Goal: Task Accomplishment & Management: Use online tool/utility

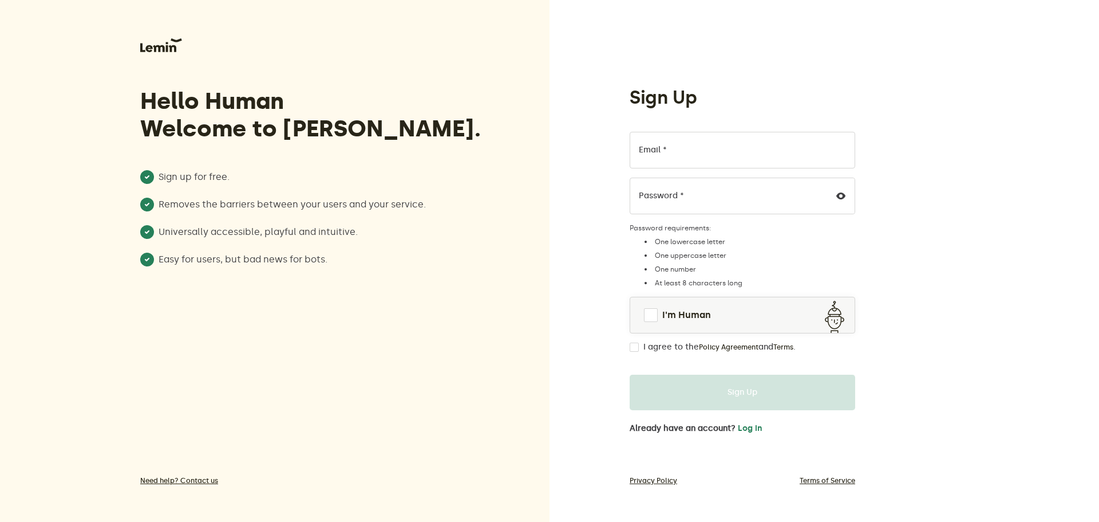
click at [659, 150] on label "Email *" at bounding box center [653, 149] width 28 height 9
click at [659, 150] on input "Email *" at bounding box center [743, 150] width 226 height 37
click at [704, 148] on input "Email *" at bounding box center [743, 150] width 226 height 37
type input "[EMAIL_ADDRESS][DOMAIN_NAME]"
click at [653, 317] on span at bounding box center [651, 315] width 14 height 14
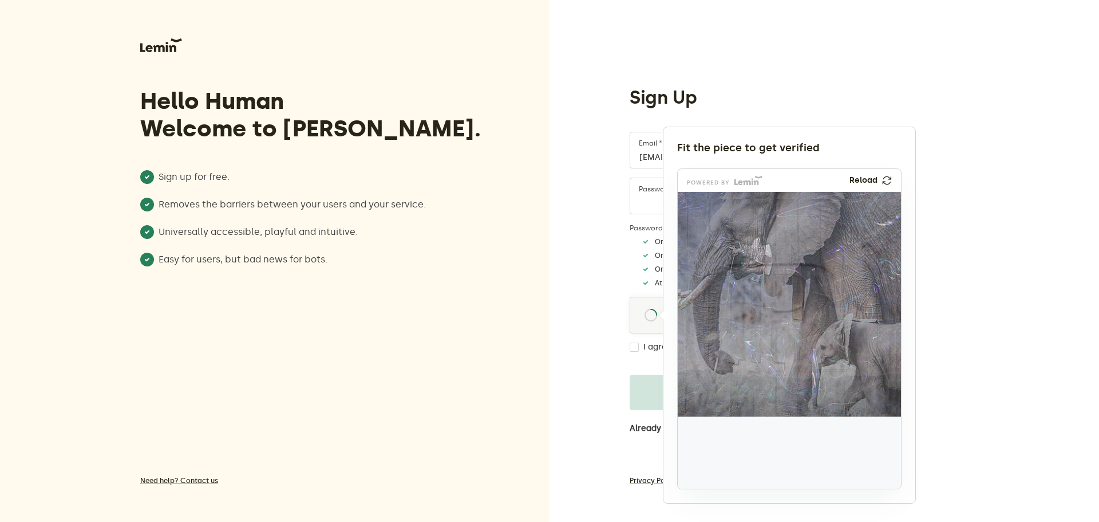
drag, startPoint x: 710, startPoint y: 462, endPoint x: 750, endPoint y: 270, distance: 195.4
click at [750, 270] on img at bounding box center [681, 335] width 370 height 224
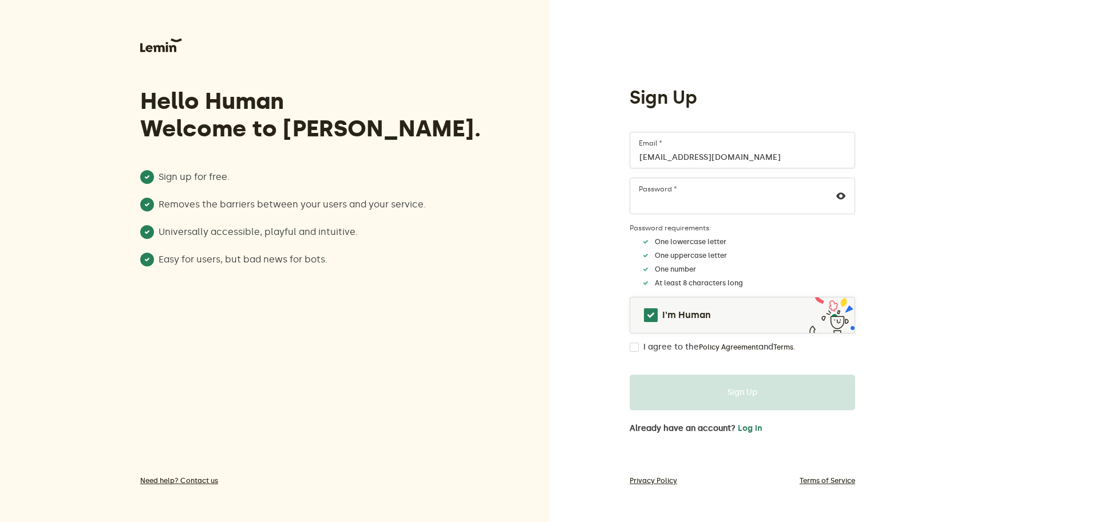
click at [635, 348] on input "I agree to the Policy Agreement and Terms ." at bounding box center [634, 346] width 9 height 9
checkbox input "true"
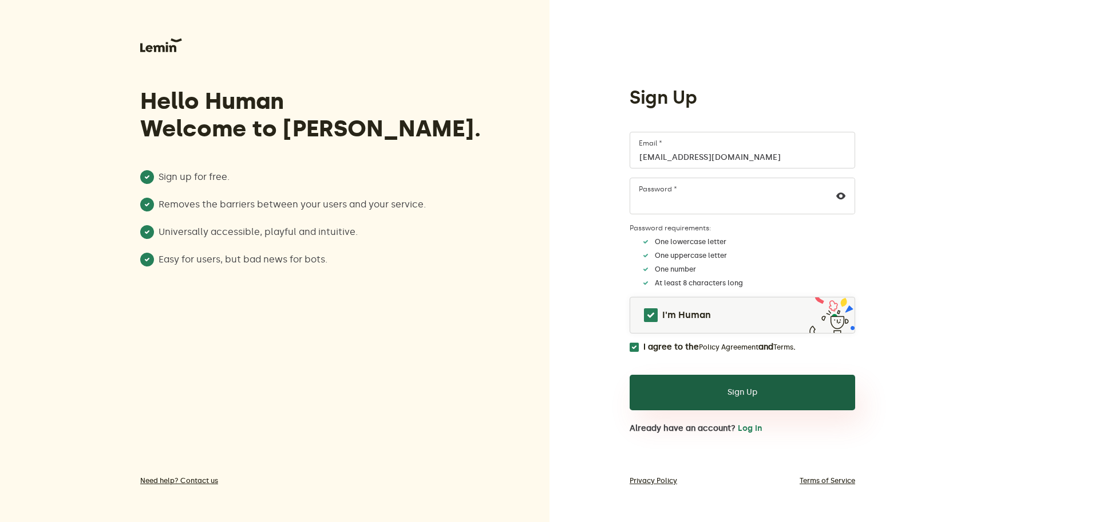
click at [745, 389] on button "Sign Up" at bounding box center [743, 393] width 226 height 36
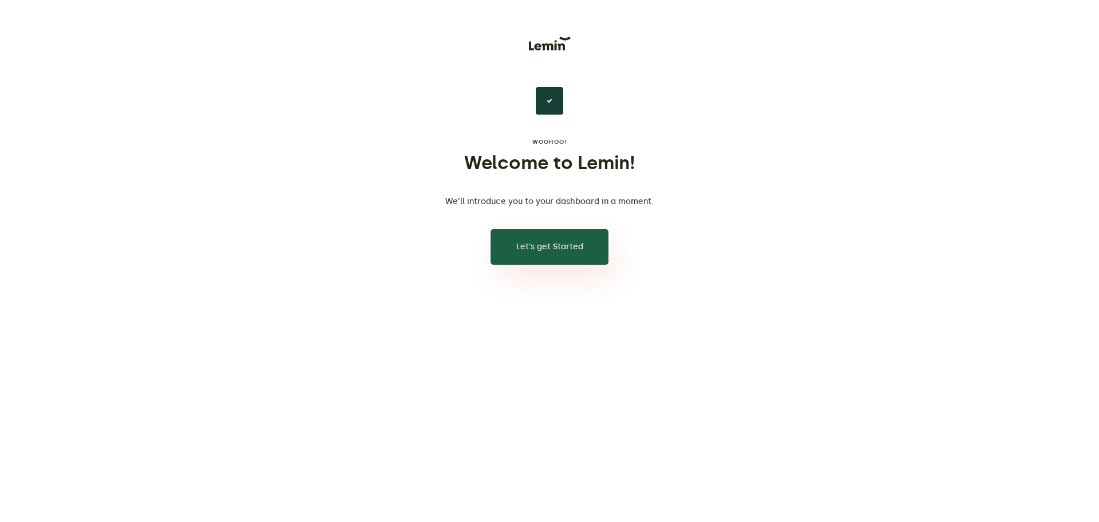
click at [546, 245] on button "Let’s get Started" at bounding box center [550, 247] width 118 height 36
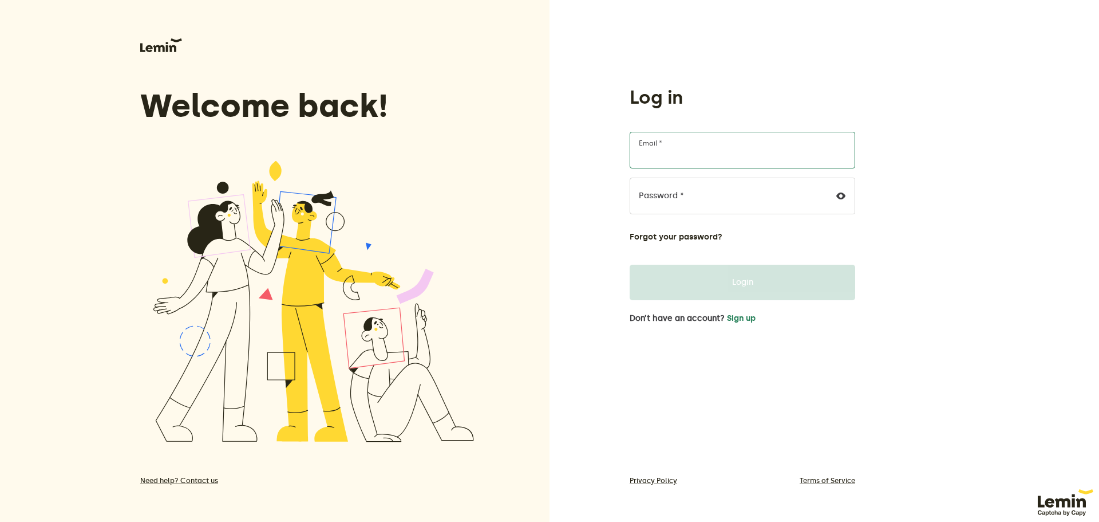
click at [702, 155] on input "Email *" at bounding box center [743, 150] width 226 height 37
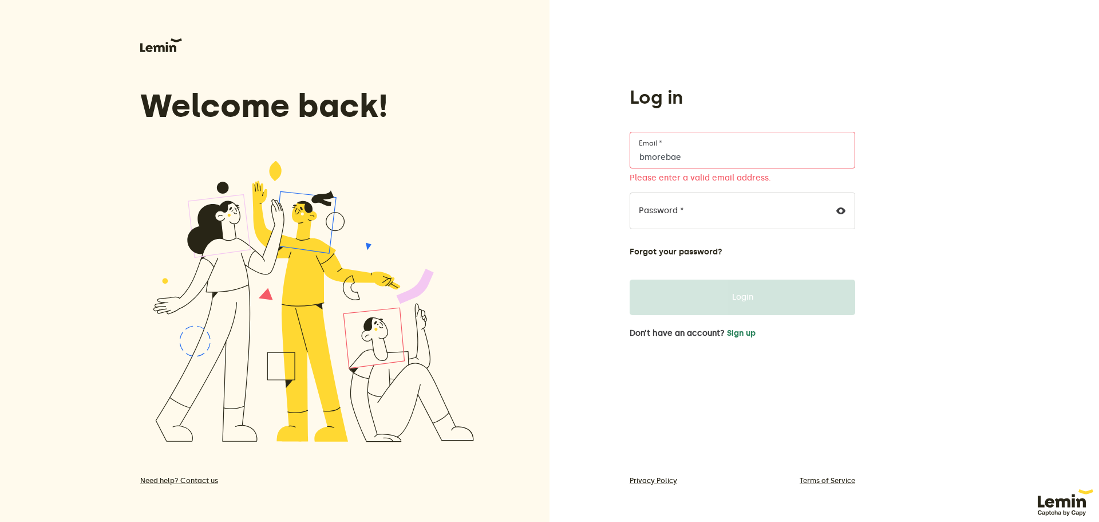
type input "[EMAIL_ADDRESS][DOMAIN_NAME]"
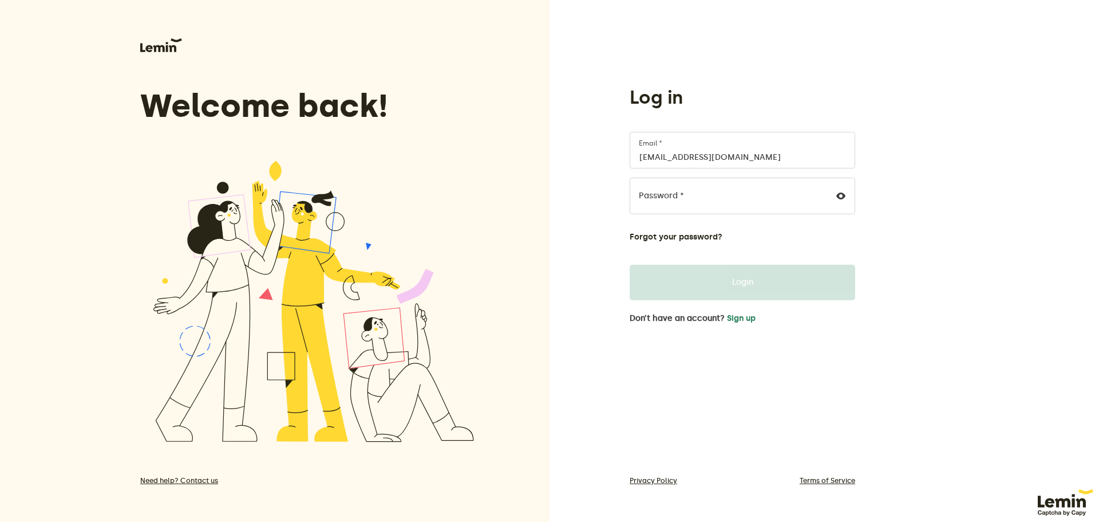
click at [673, 195] on label "Password *" at bounding box center [661, 195] width 45 height 9
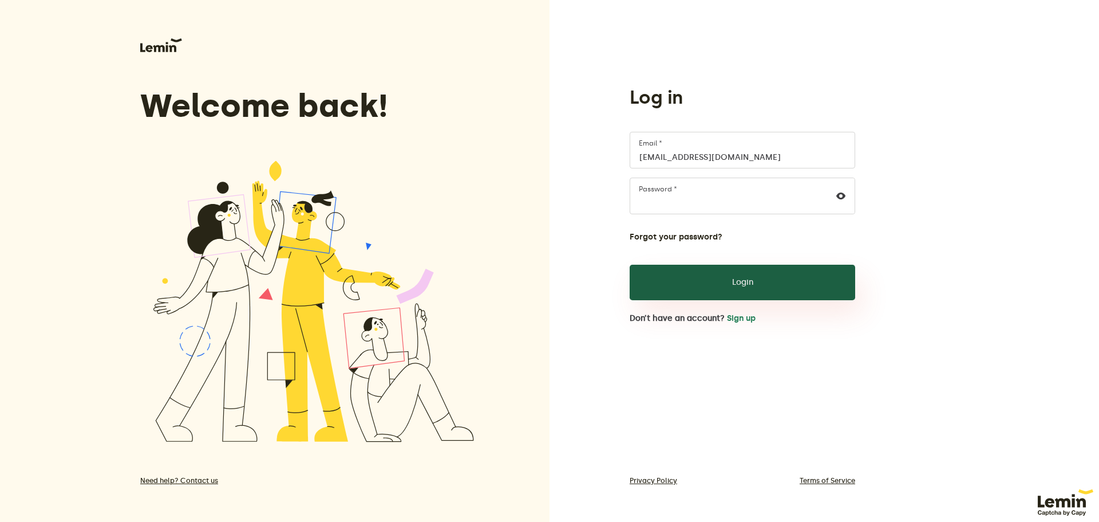
click at [743, 280] on button "Login" at bounding box center [743, 283] width 226 height 36
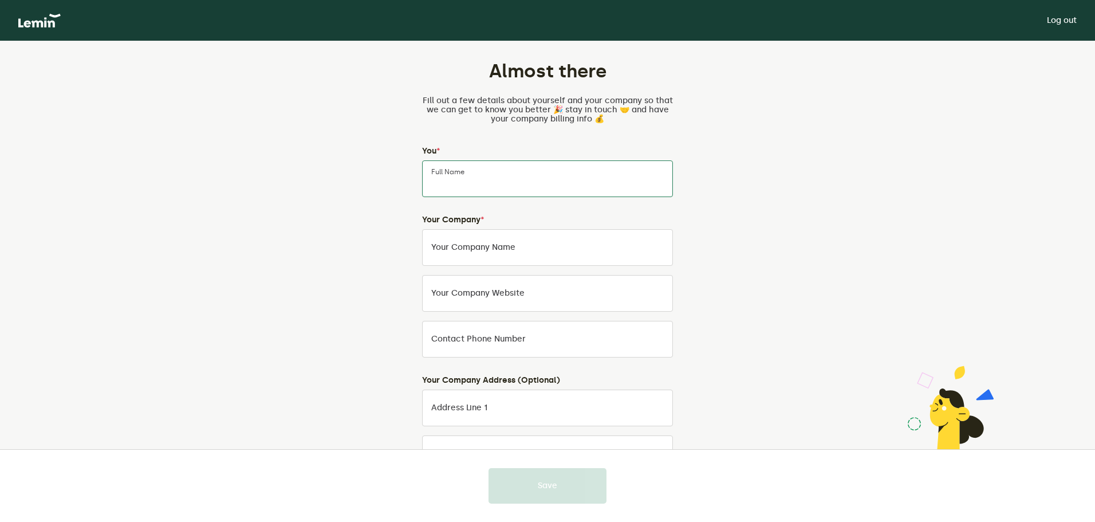
click at [492, 179] on input "Full Name" at bounding box center [547, 178] width 251 height 37
type input "Lisa A Green"
type input "Bmore Bae Boutique/Charmed Pixels Clipart Studio"
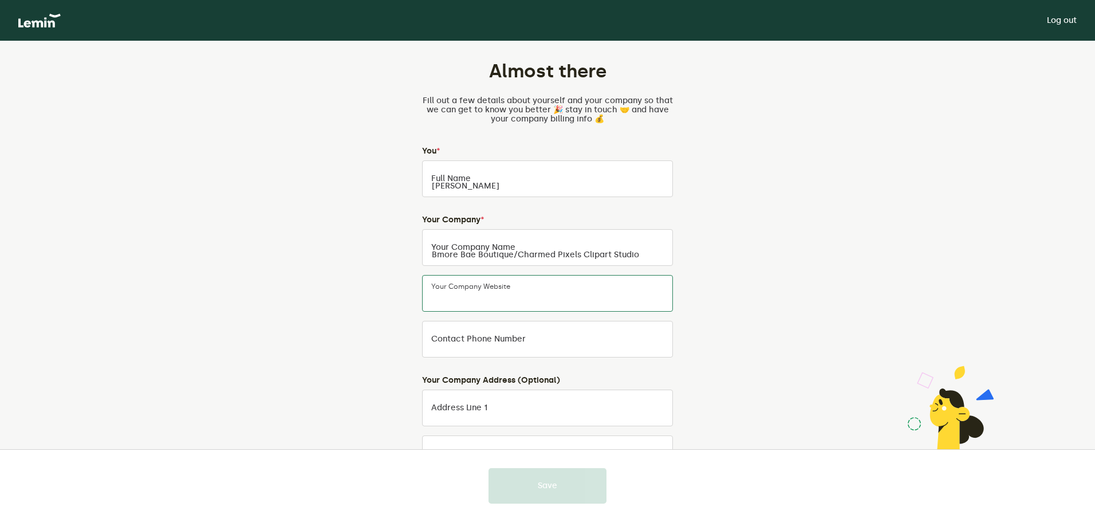
type input "Bmore Bae Boutique/Charmed Pixels Clipart Studio"
type input "4436305561"
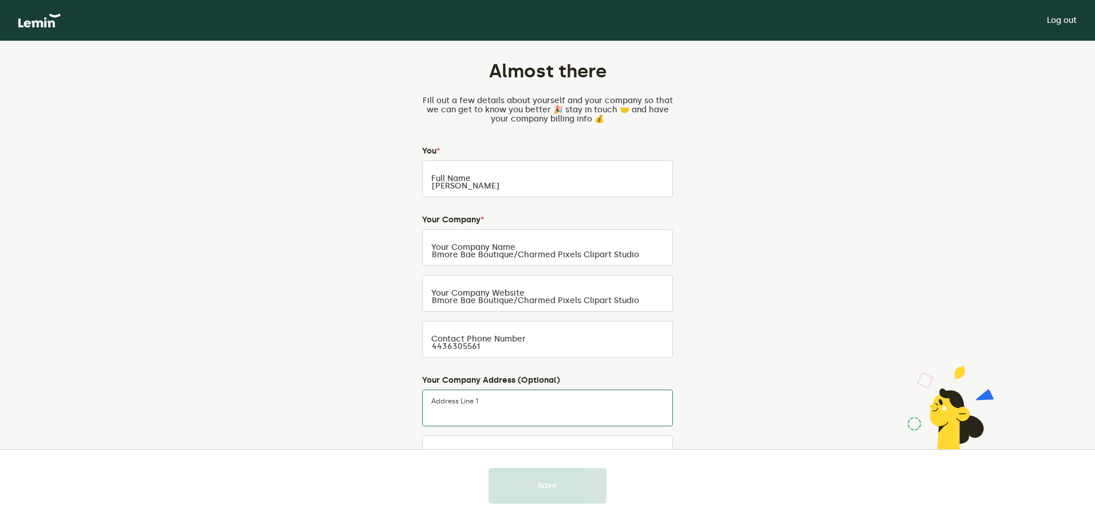
type input "1100 Bolton Street"
type input "Apt 306"
type input "Baltimore"
type input "MD"
type input "21201"
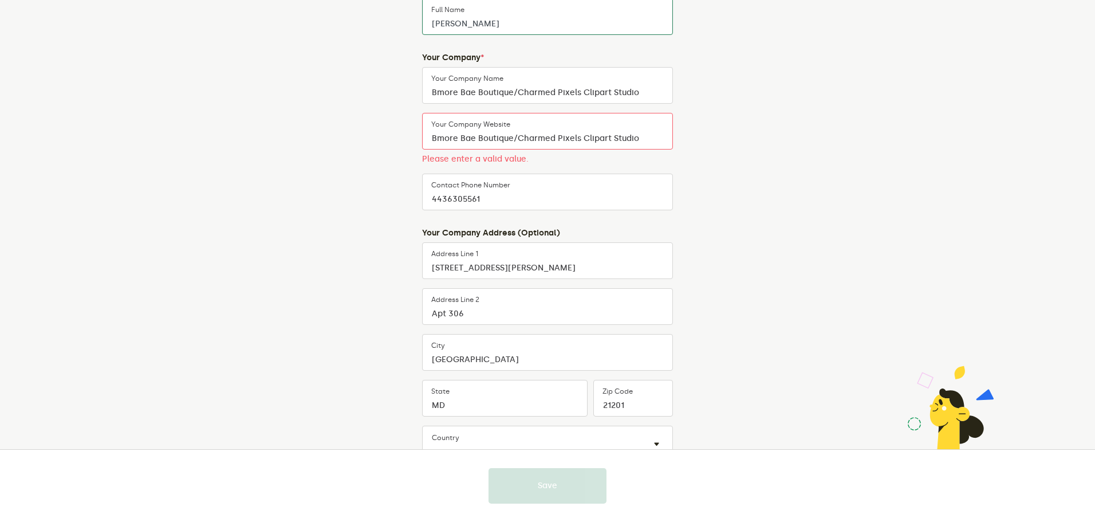
scroll to position [172, 0]
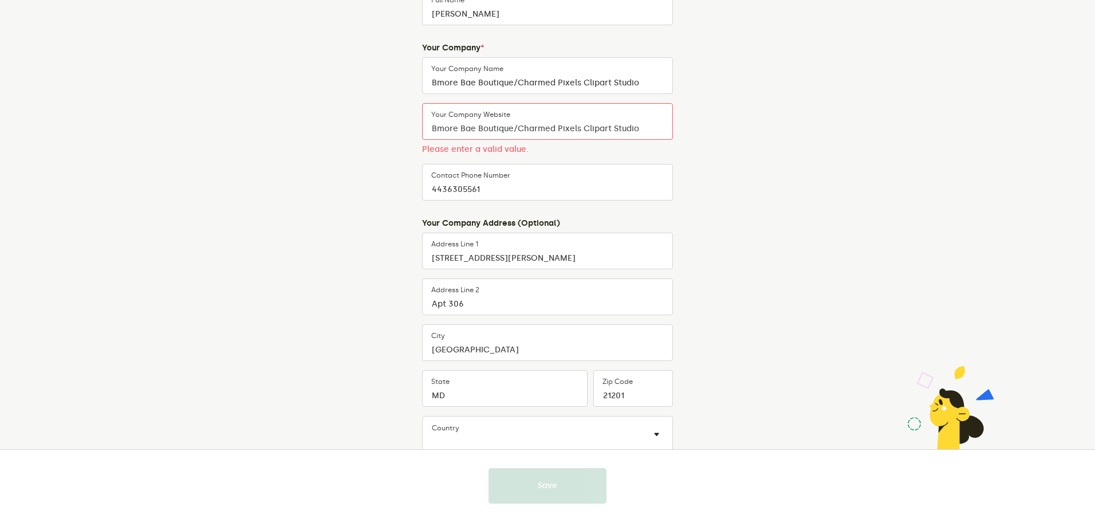
drag, startPoint x: 646, startPoint y: 125, endPoint x: 416, endPoint y: 144, distance: 230.4
click at [416, 144] on div "You * Lisa A Green Full Name Your Company * Bmore Bae Boutique/Charmed Pixels C…" at bounding box center [547, 236] width 269 height 522
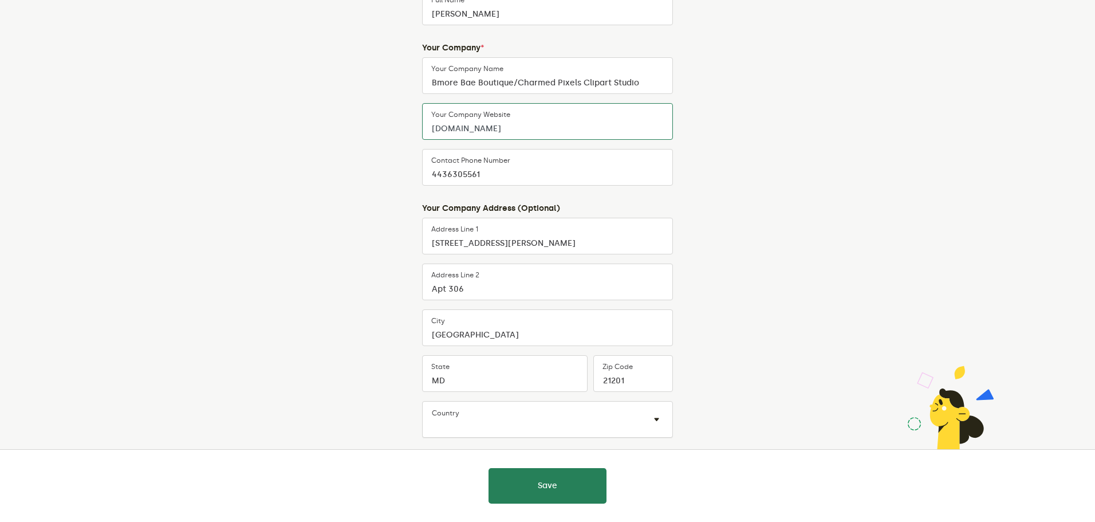
type input "bmorebaedigital.com"
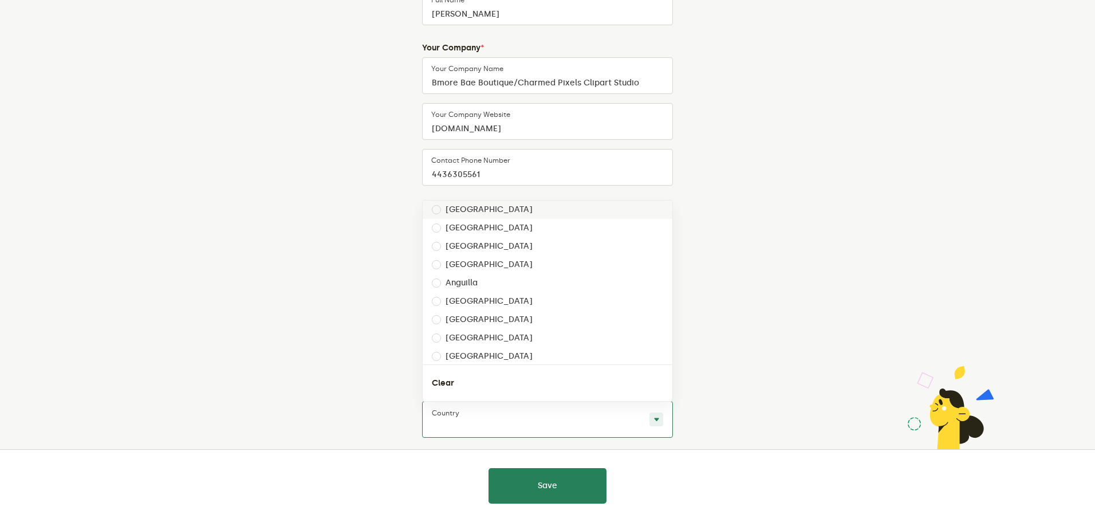
click at [658, 419] on span at bounding box center [656, 419] width 14 height 14
click at [435, 226] on input "Options list" at bounding box center [436, 227] width 9 height 9
click at [657, 419] on span at bounding box center [656, 419] width 14 height 14
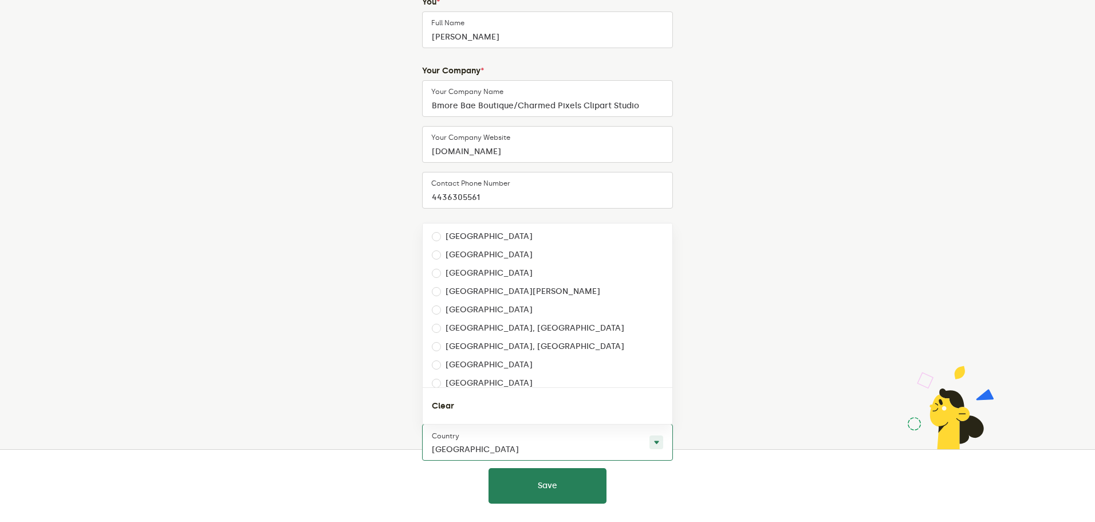
scroll to position [4246, 0]
click at [434, 237] on input "Options list" at bounding box center [436, 238] width 9 height 9
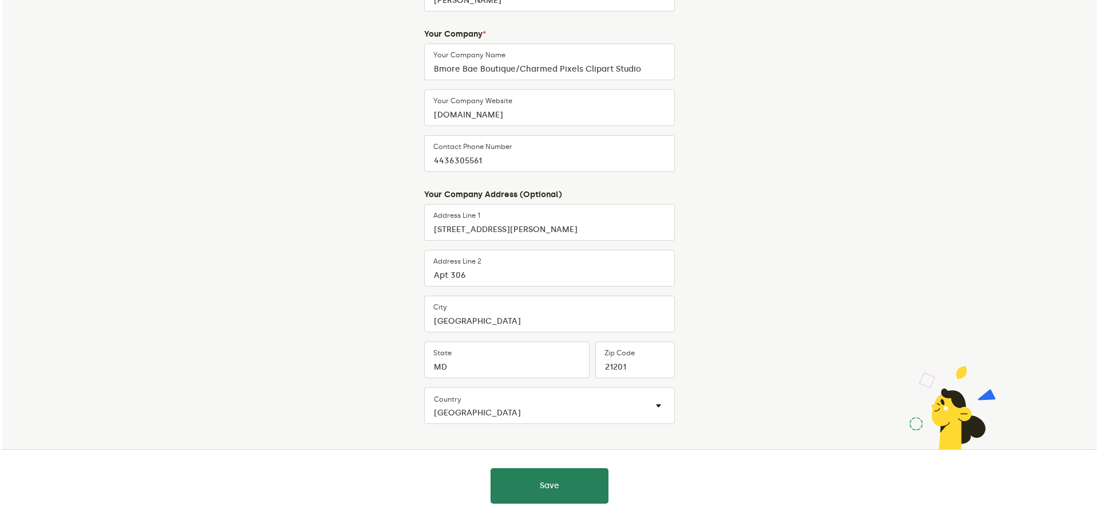
scroll to position [206, 0]
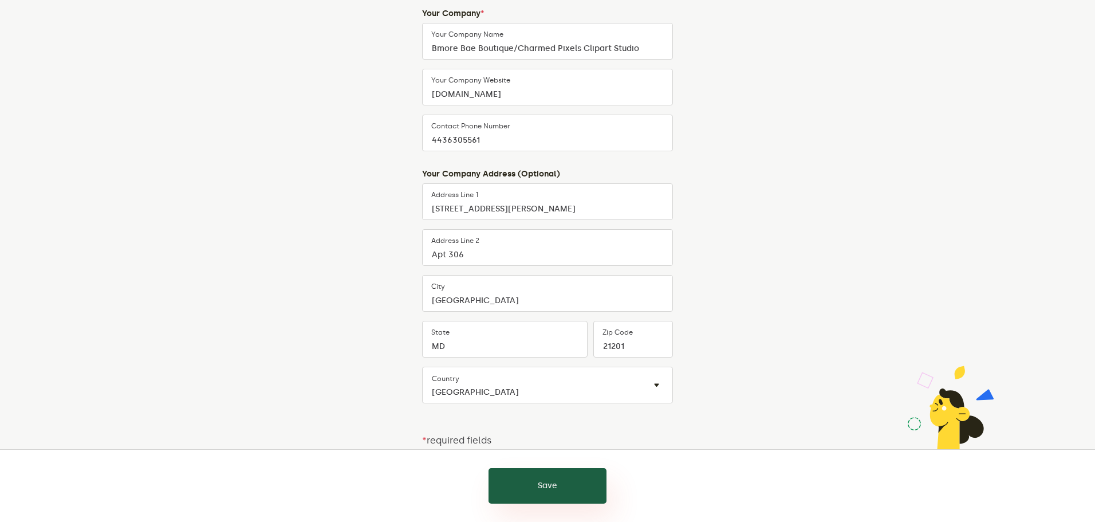
click at [540, 482] on button "Save" at bounding box center [547, 486] width 118 height 36
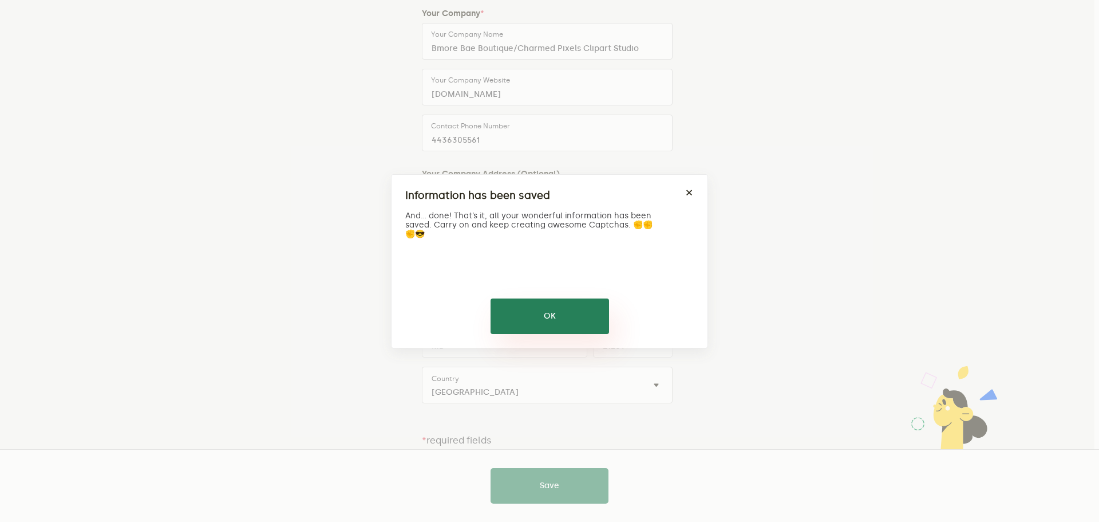
click at [551, 314] on button "OK" at bounding box center [550, 316] width 119 height 36
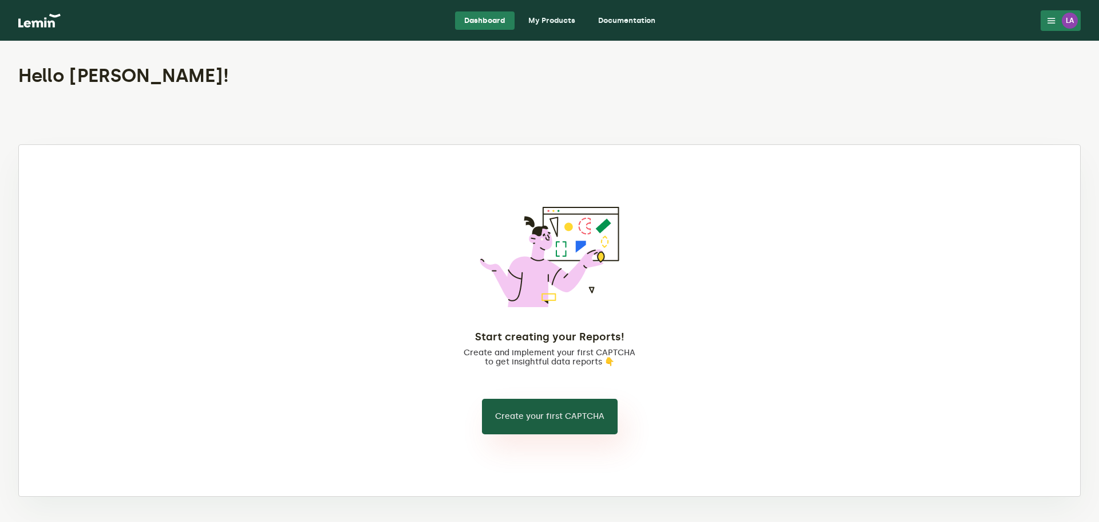
click at [550, 415] on button "Create your first CAPTCHA" at bounding box center [550, 417] width 136 height 36
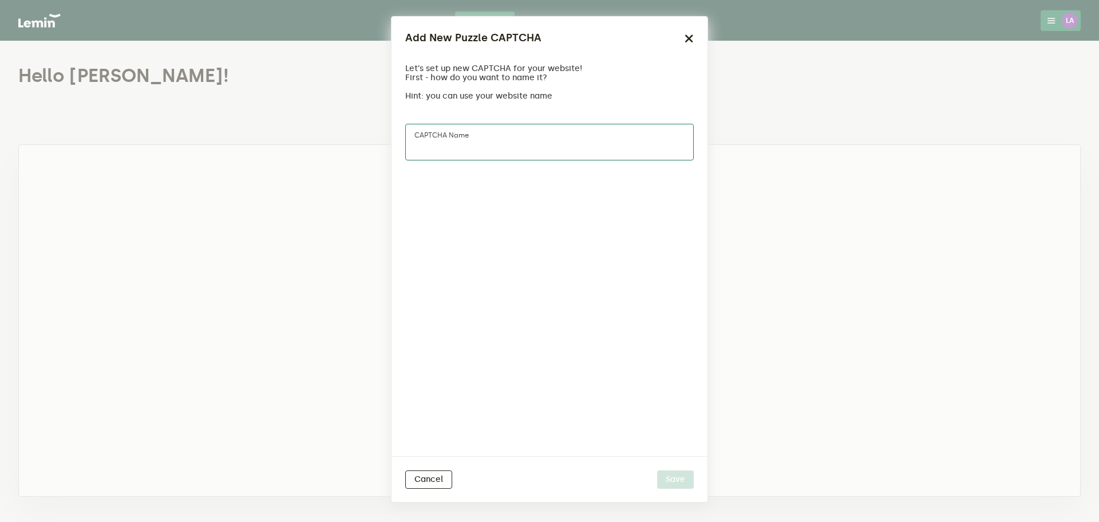
click at [514, 140] on input "CAPTCHA name" at bounding box center [549, 142] width 289 height 37
type input "bmorebaedigital"
click at [674, 478] on button "Save" at bounding box center [675, 479] width 37 height 18
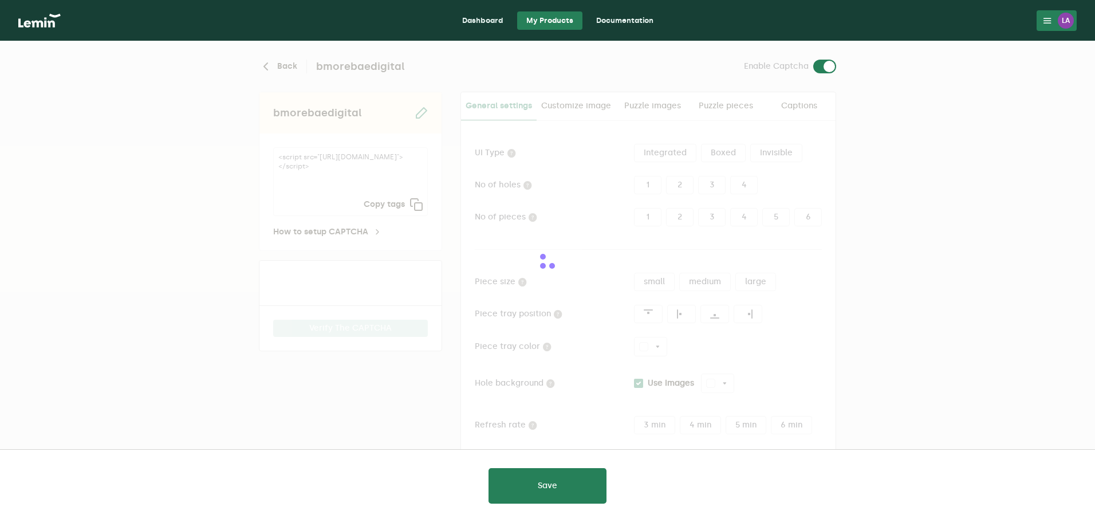
type input "white"
checkbox input "true"
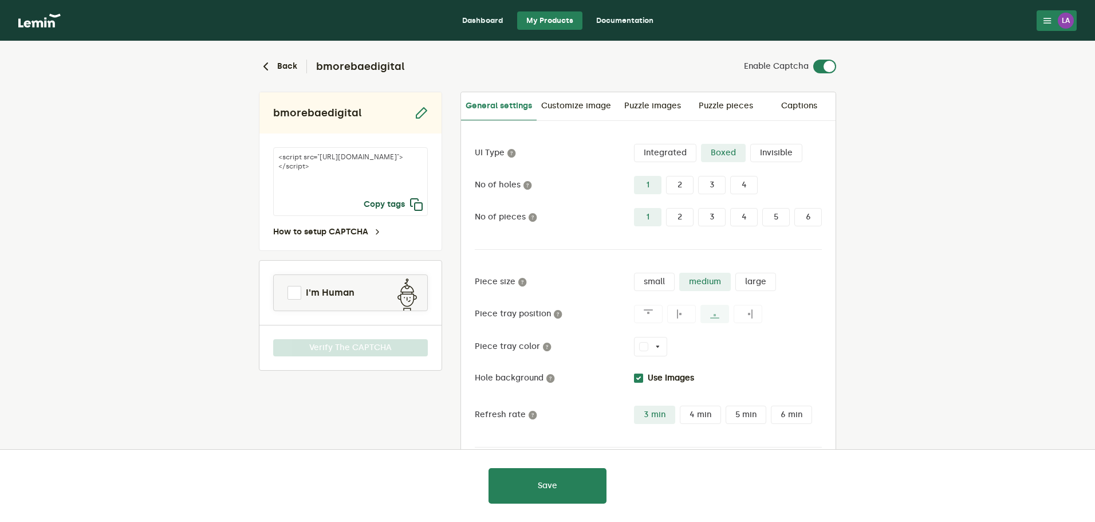
click at [417, 203] on icon "button" at bounding box center [416, 205] width 14 height 14
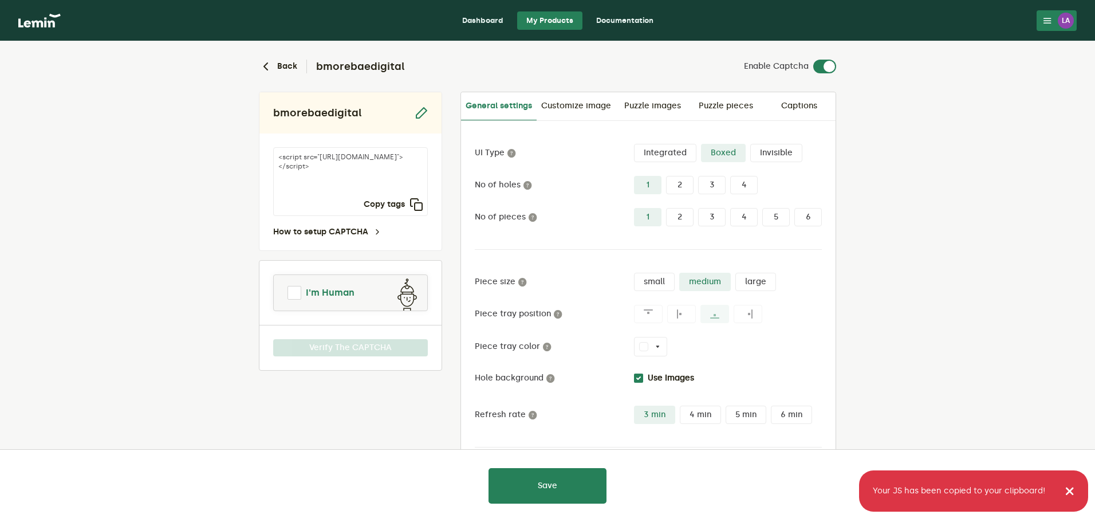
click at [294, 293] on span at bounding box center [294, 293] width 14 height 14
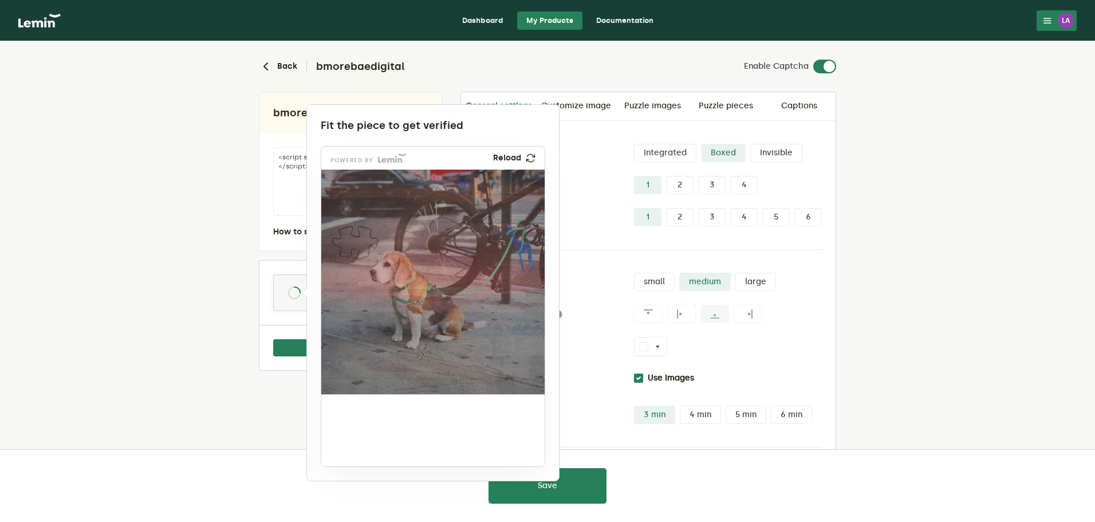
drag, startPoint x: 369, startPoint y: 425, endPoint x: 353, endPoint y: 249, distance: 177.0
click at [353, 249] on img at bounding box center [279, 318] width 370 height 224
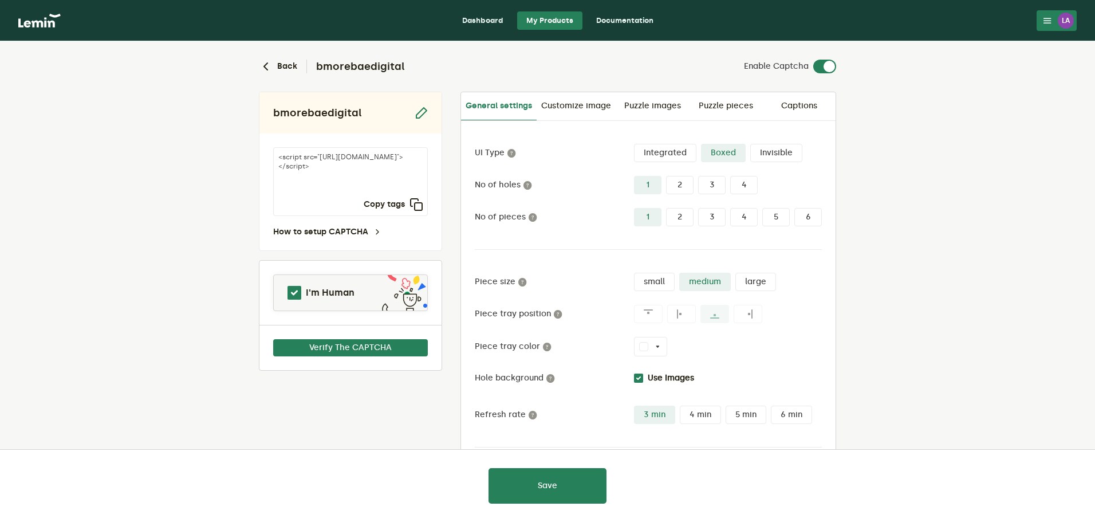
click at [359, 348] on div at bounding box center [547, 261] width 1095 height 522
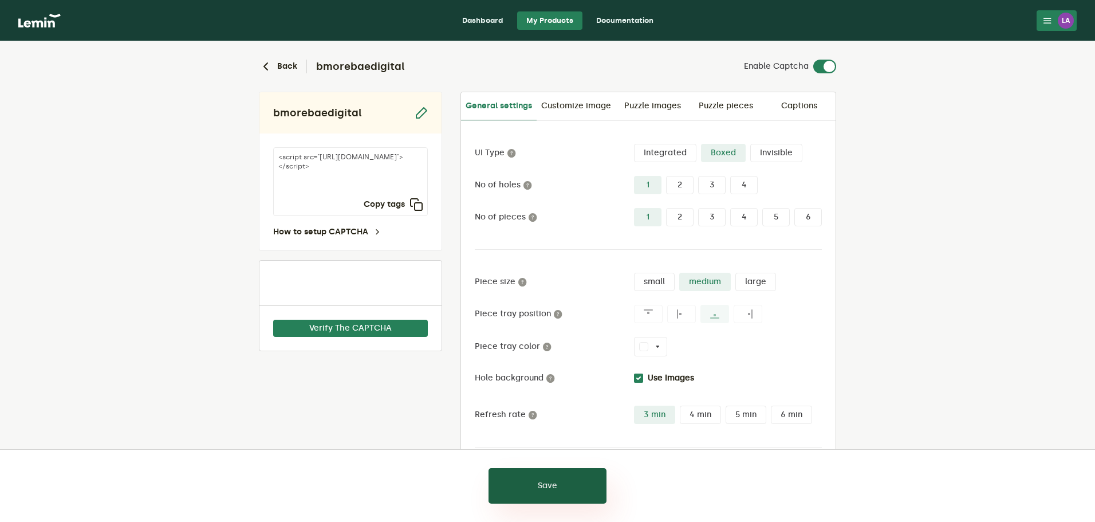
click at [558, 483] on button "Save" at bounding box center [547, 486] width 118 height 36
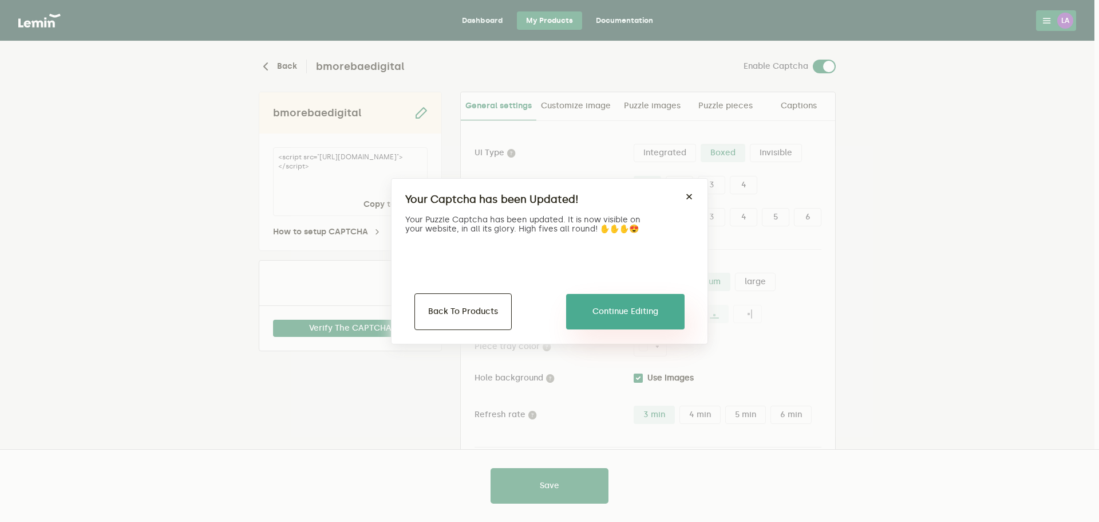
click at [626, 306] on button "Continue Editing" at bounding box center [625, 312] width 119 height 36
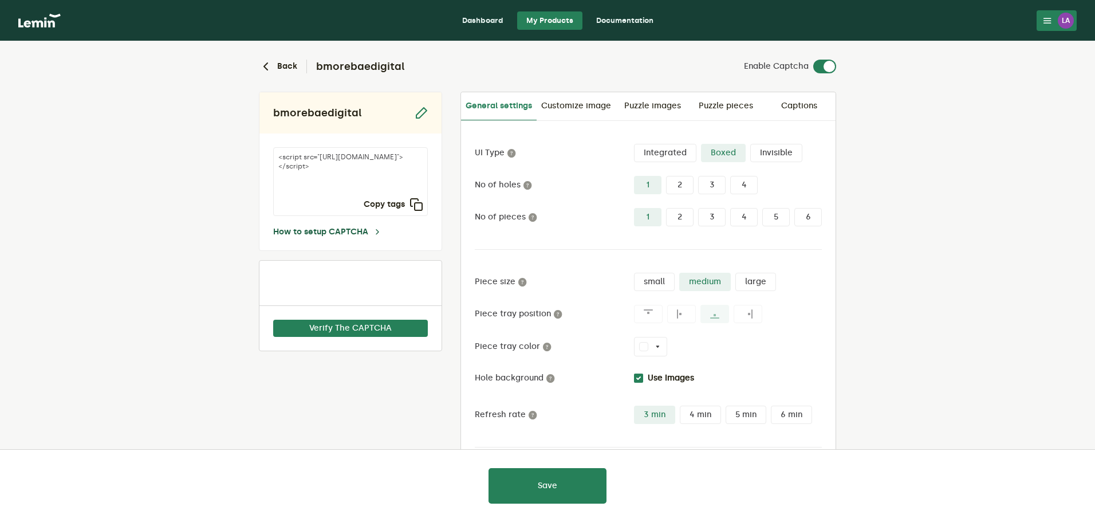
click at [371, 231] on link "How to setup CAPTCHA" at bounding box center [327, 231] width 109 height 9
click at [616, 23] on link "Documentation" at bounding box center [625, 20] width 76 height 18
click at [416, 206] on icon "button" at bounding box center [416, 205] width 14 height 14
click at [551, 485] on button "Save" at bounding box center [547, 486] width 118 height 36
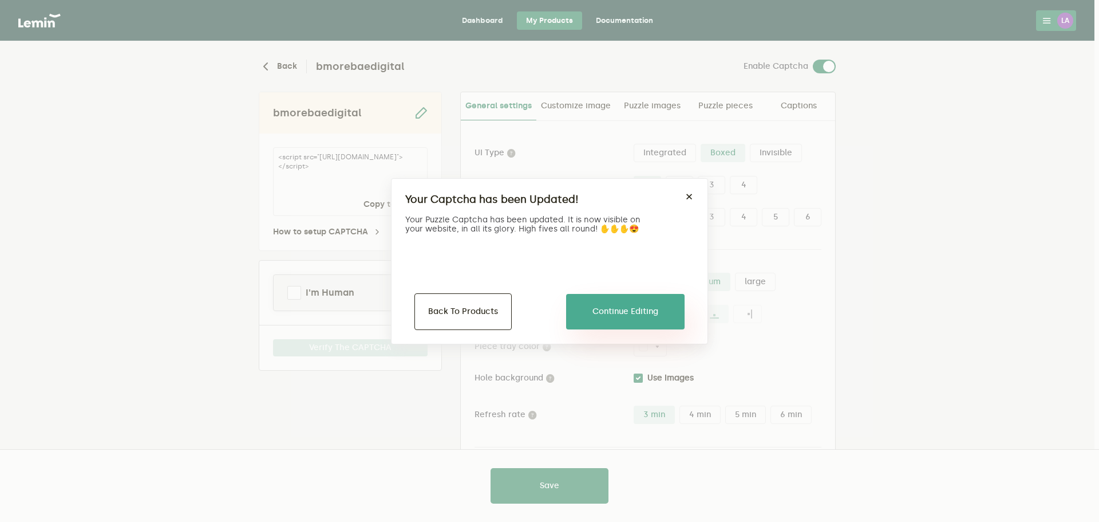
click at [610, 308] on button "Continue Editing" at bounding box center [625, 312] width 119 height 36
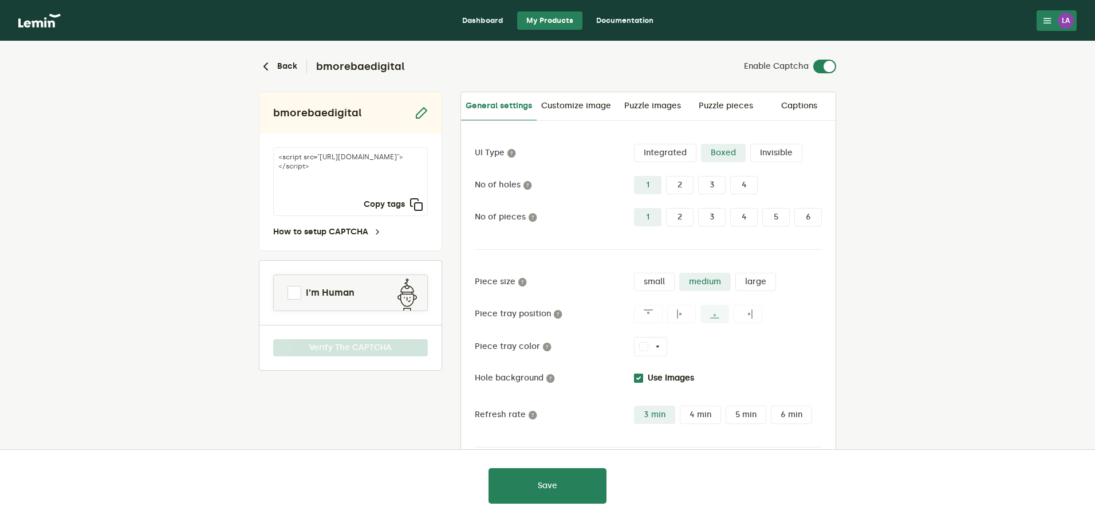
click at [478, 19] on link "Dashboard" at bounding box center [483, 20] width 60 height 18
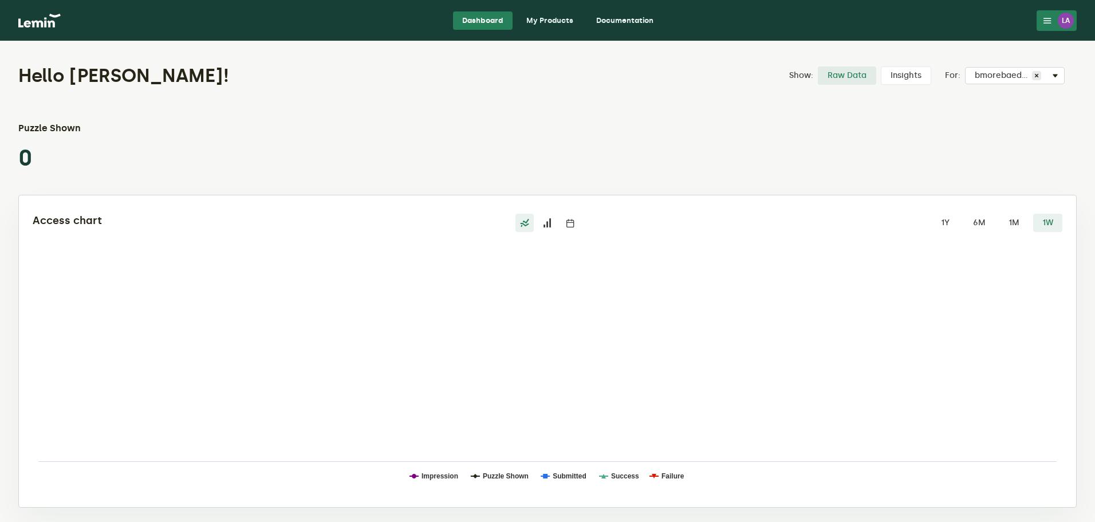
click at [535, 19] on link "My Products" at bounding box center [549, 20] width 65 height 18
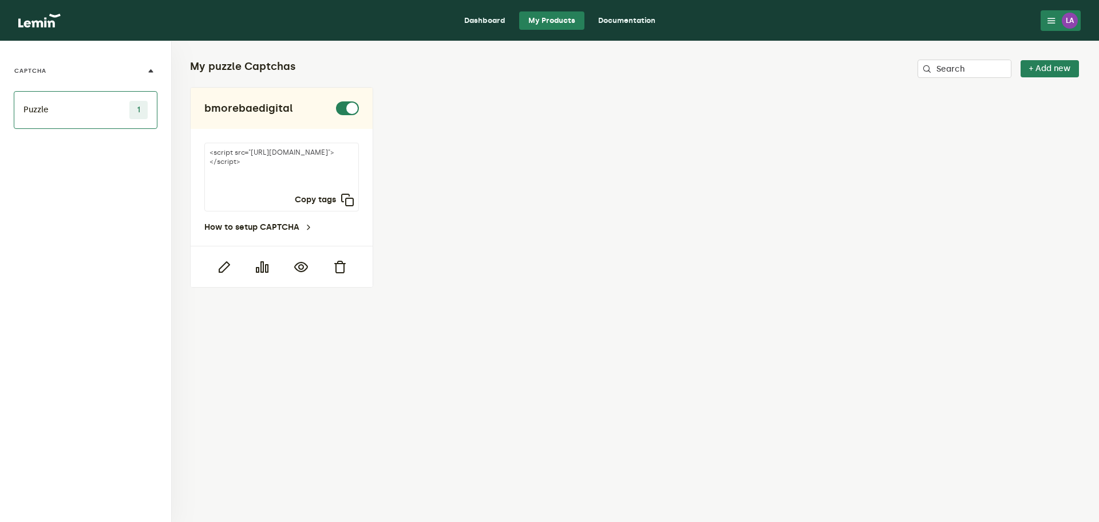
click at [618, 23] on link "Documentation" at bounding box center [627, 20] width 76 height 18
